Goal: Find specific page/section: Locate a particular part of the current website

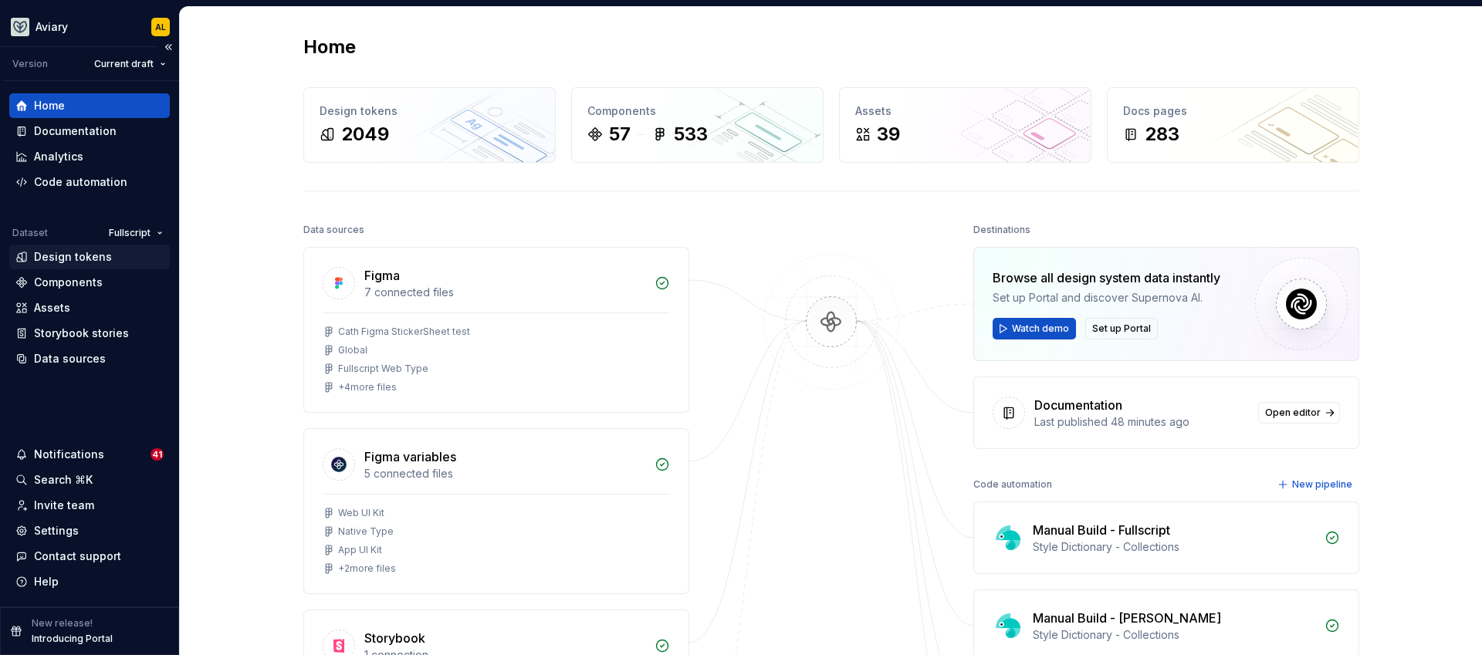
click at [73, 263] on div "Design tokens" at bounding box center [73, 256] width 78 height 15
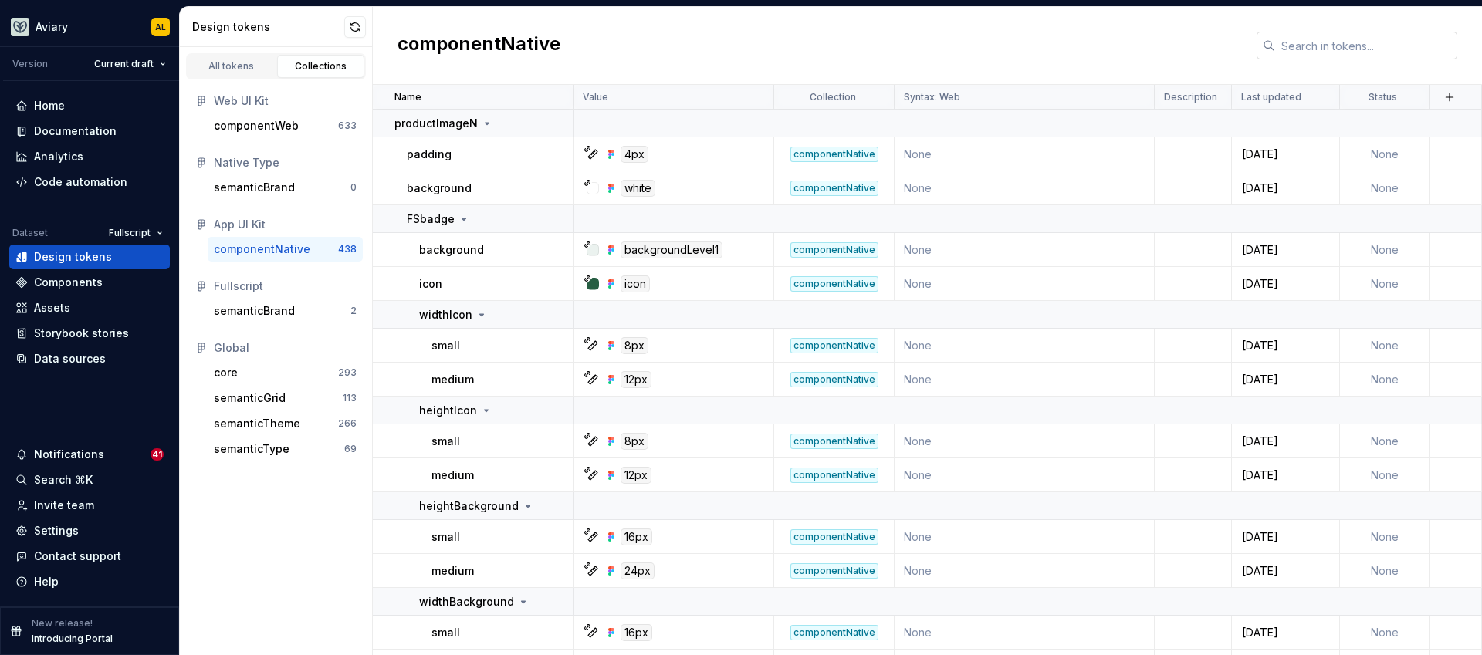
click at [1313, 52] on input "text" at bounding box center [1366, 46] width 182 height 28
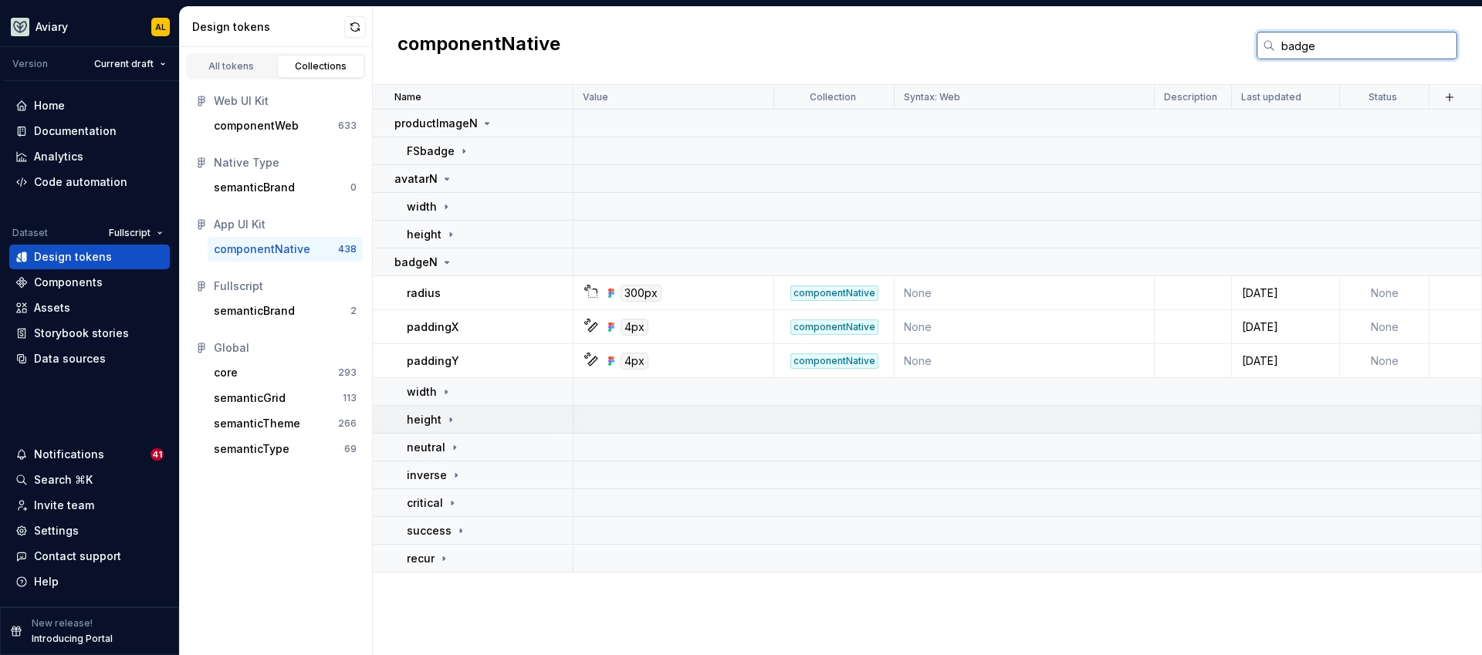
type input "badge"
click at [474, 421] on div "height" at bounding box center [489, 419] width 165 height 15
